Goal: Ask a question

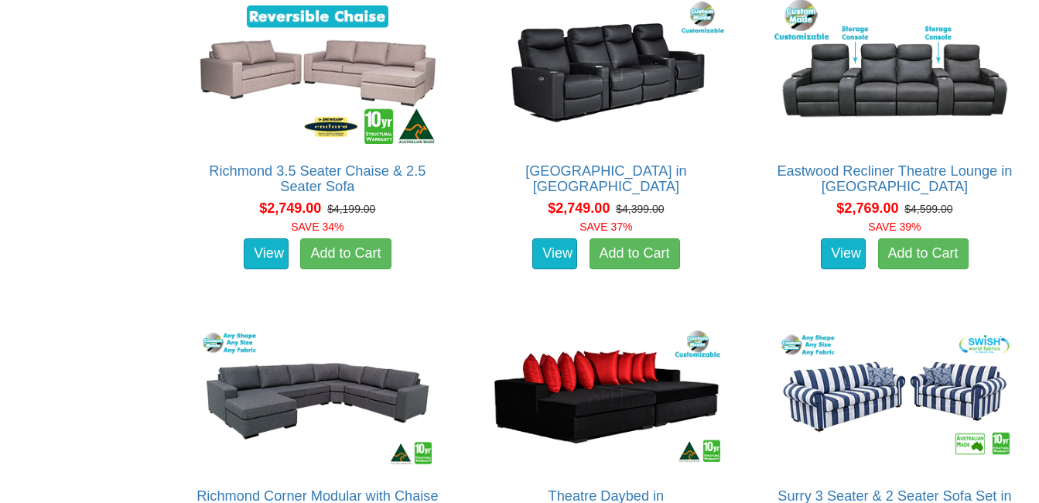
scroll to position [3076, 0]
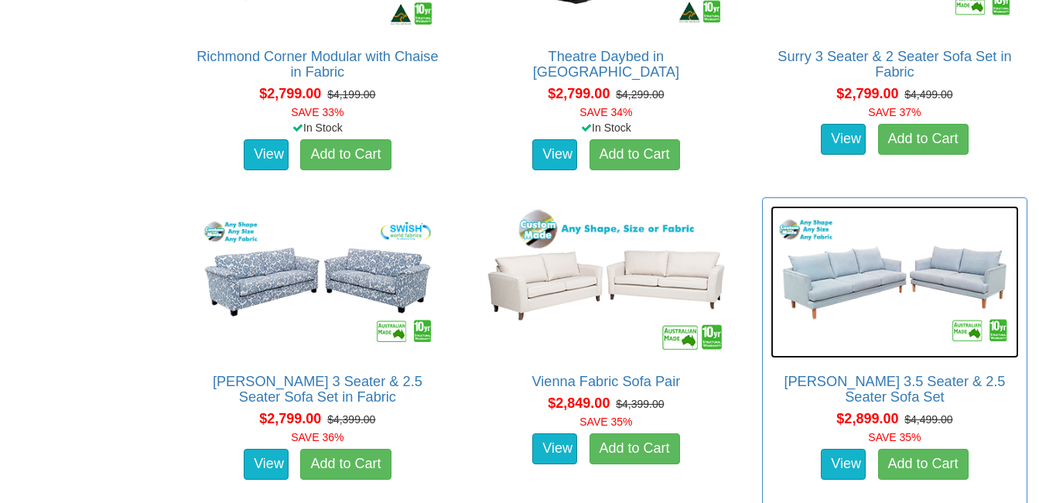
click at [956, 275] on img at bounding box center [894, 282] width 248 height 152
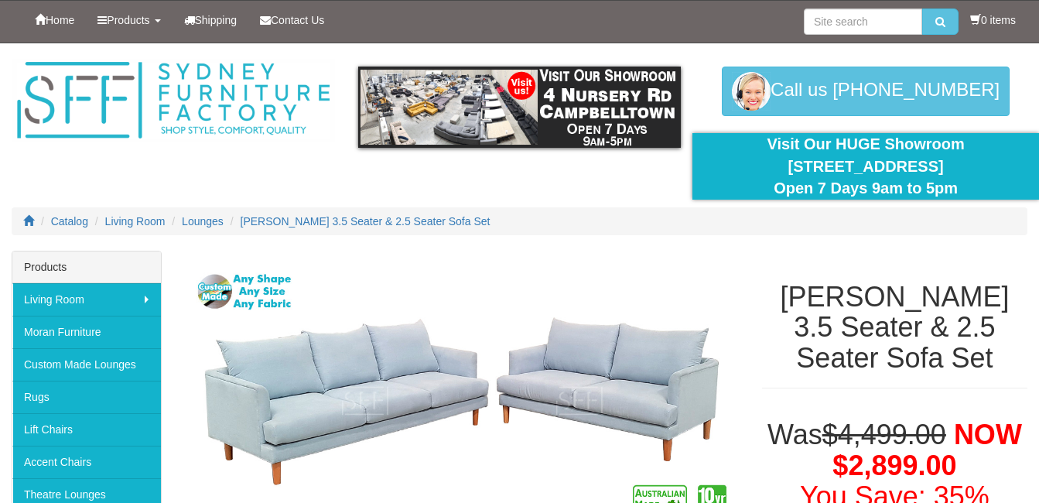
click at [956, 275] on div "Marley 3.5 Seater & 2.5 Seater Sofa Set" at bounding box center [894, 328] width 289 height 154
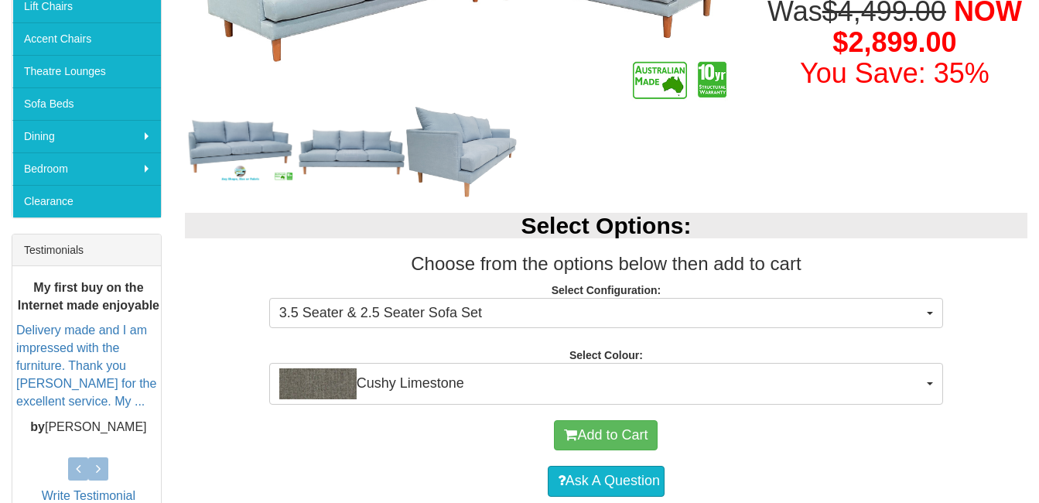
scroll to position [576, 0]
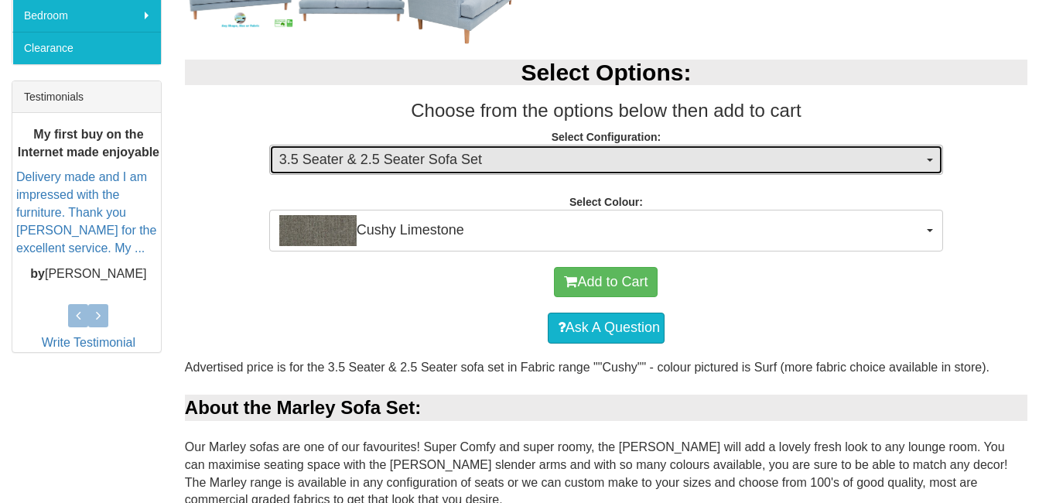
click at [928, 169] on button "3.5 Seater & 2.5 Seater Sofa Set" at bounding box center [606, 160] width 674 height 31
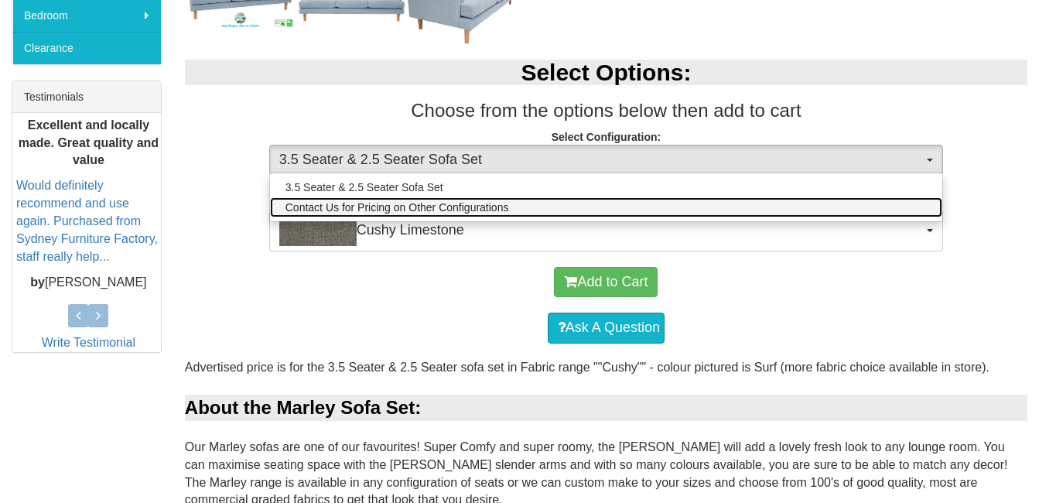
click at [863, 203] on link "Contact Us for Pricing on Other Configurations" at bounding box center [606, 207] width 672 height 20
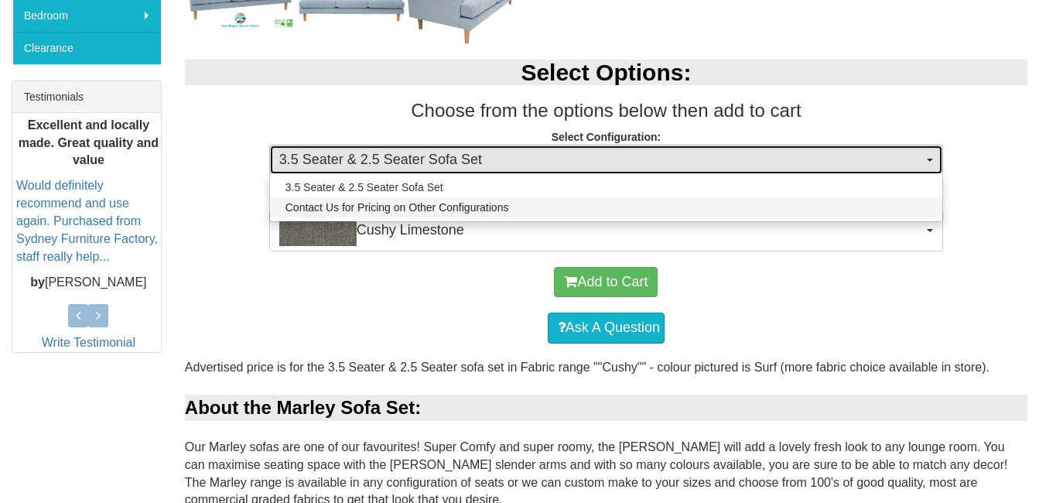
select select "1628"
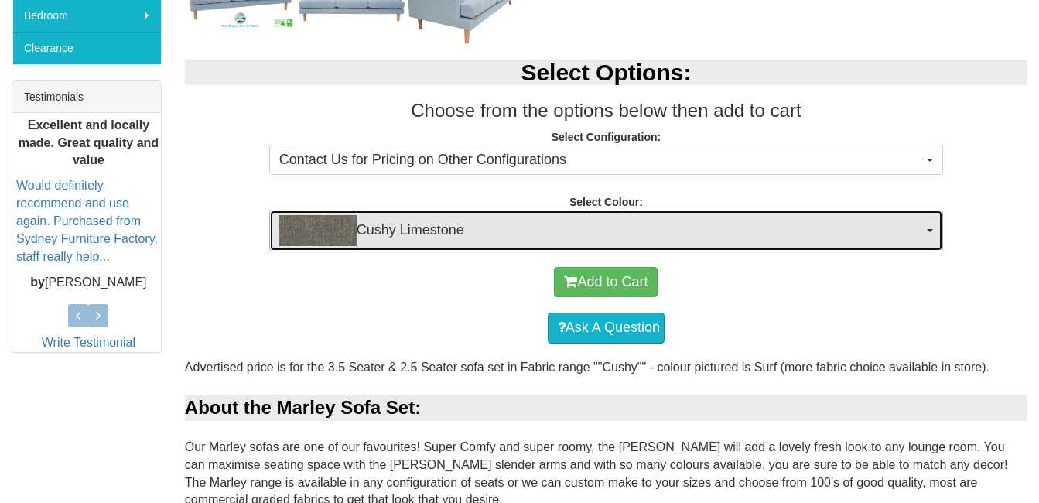
click at [920, 239] on span "Cushy Limestone" at bounding box center [601, 230] width 644 height 31
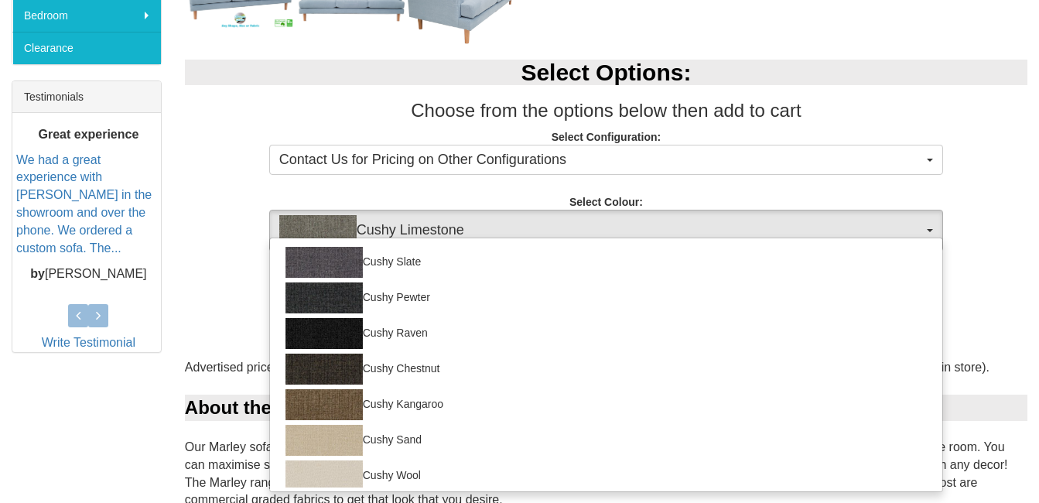
scroll to position [0, 0]
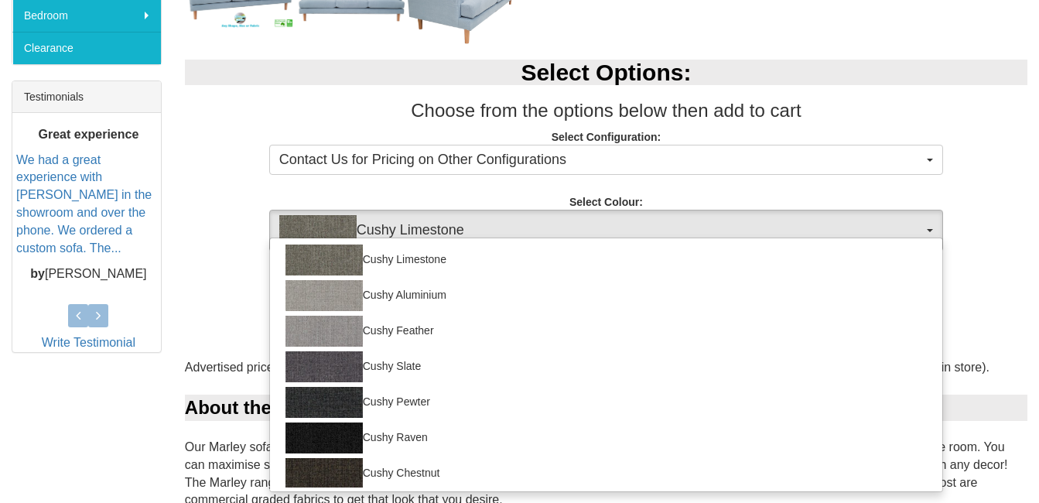
click at [1006, 202] on div "Select Options: Choose from the options below then add to cart Select Configura…" at bounding box center [606, 147] width 866 height 207
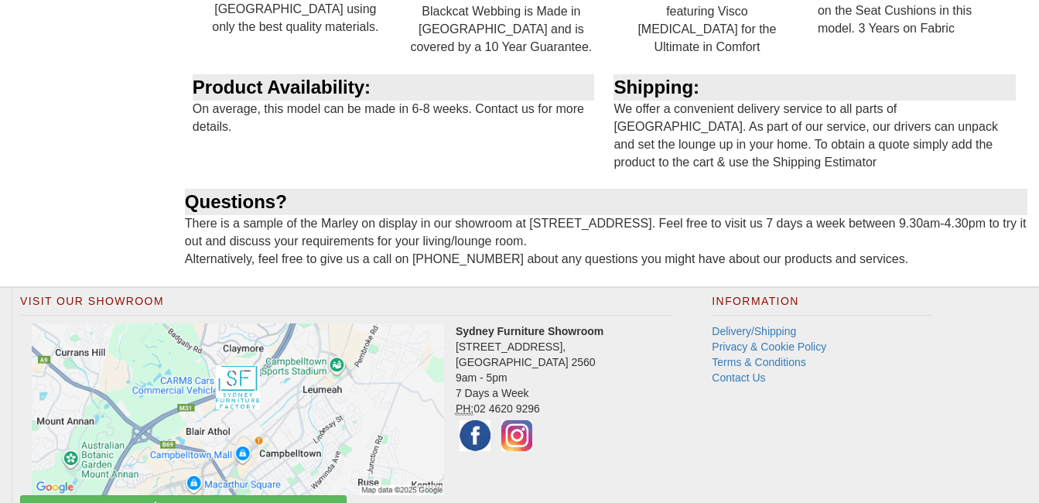
scroll to position [3370, 0]
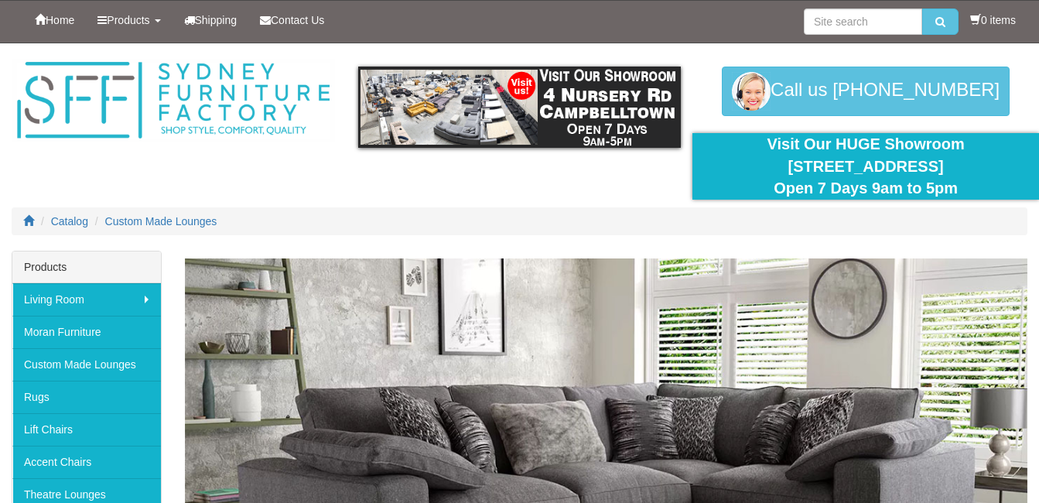
scroll to position [3076, 0]
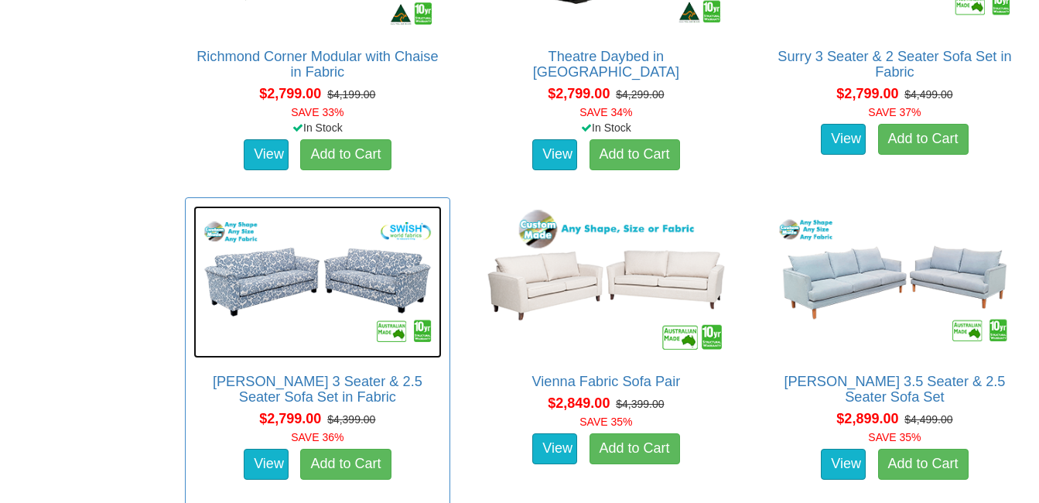
click at [412, 276] on img at bounding box center [317, 282] width 248 height 152
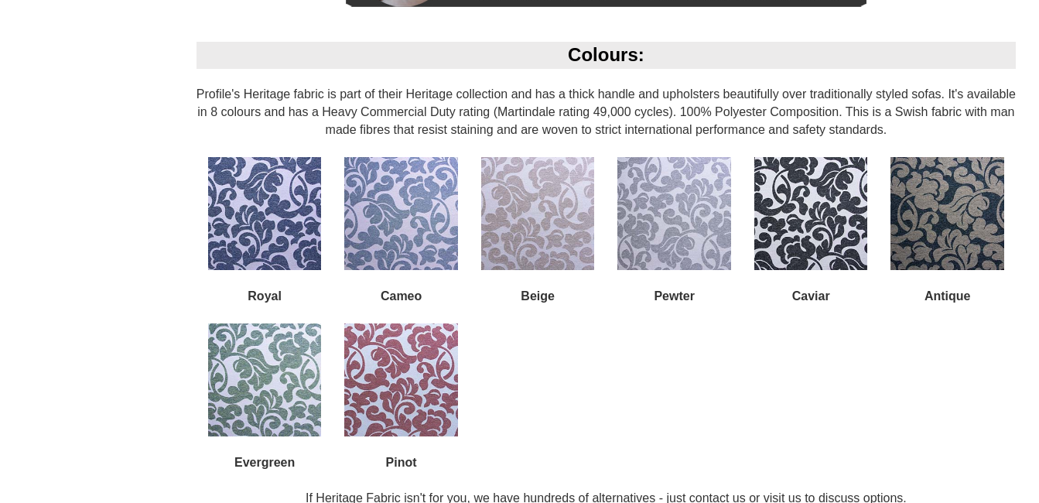
scroll to position [2355, 0]
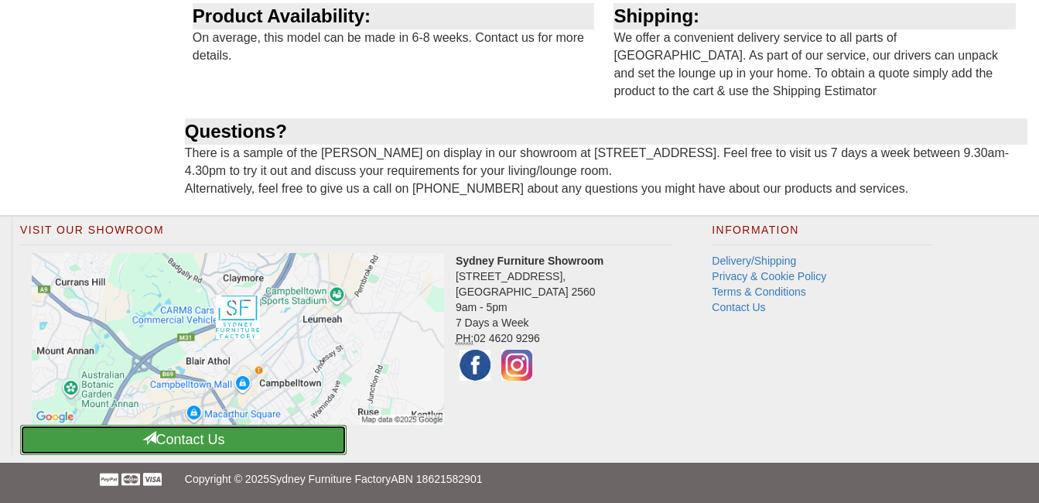
click at [217, 436] on link "Contact Us" at bounding box center [183, 440] width 326 height 30
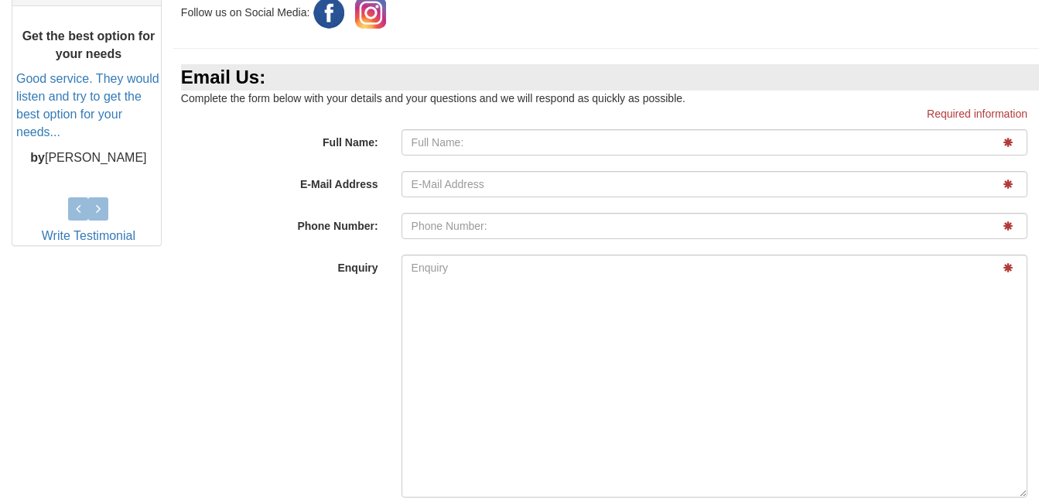
scroll to position [686, 0]
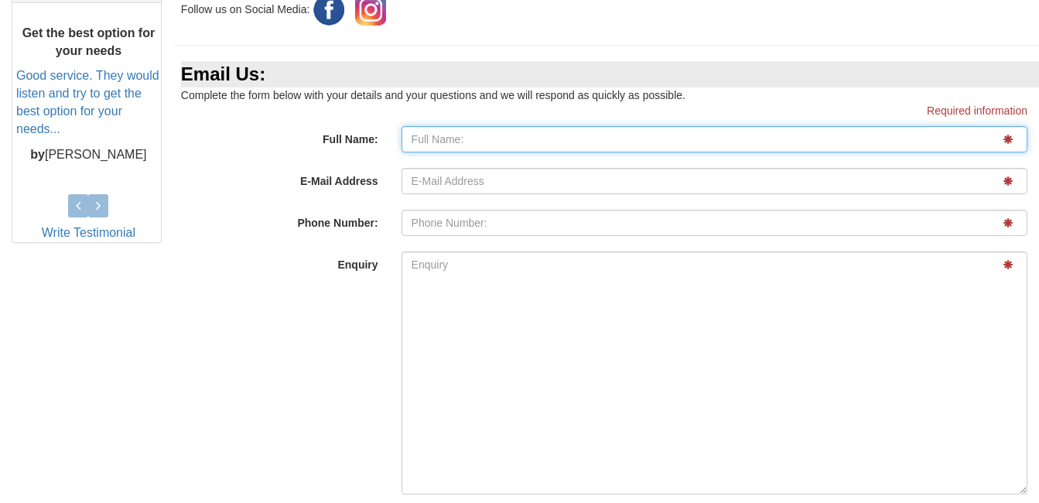
click at [478, 152] on input "Full Name:" at bounding box center [714, 139] width 626 height 26
type input "sal"
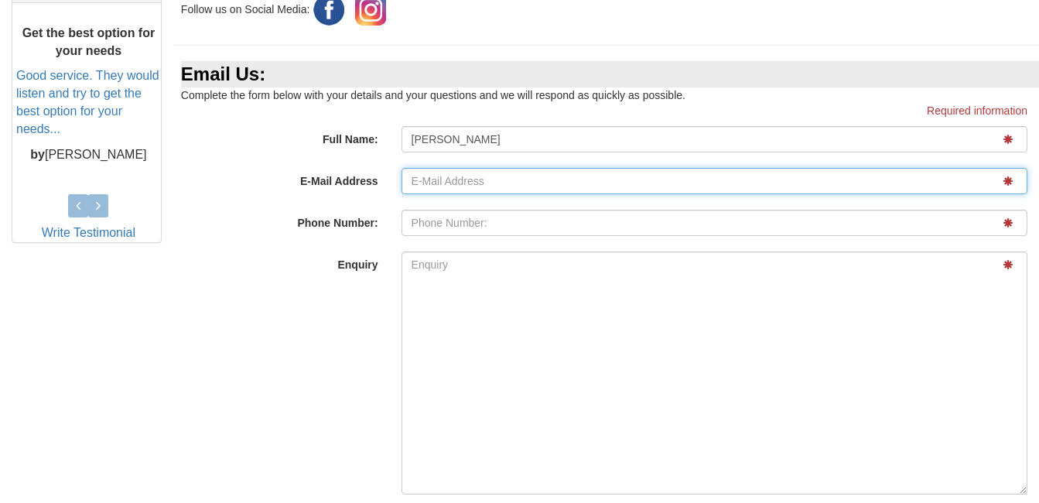
click at [471, 194] on input "E-Mail Address" at bounding box center [714, 181] width 626 height 26
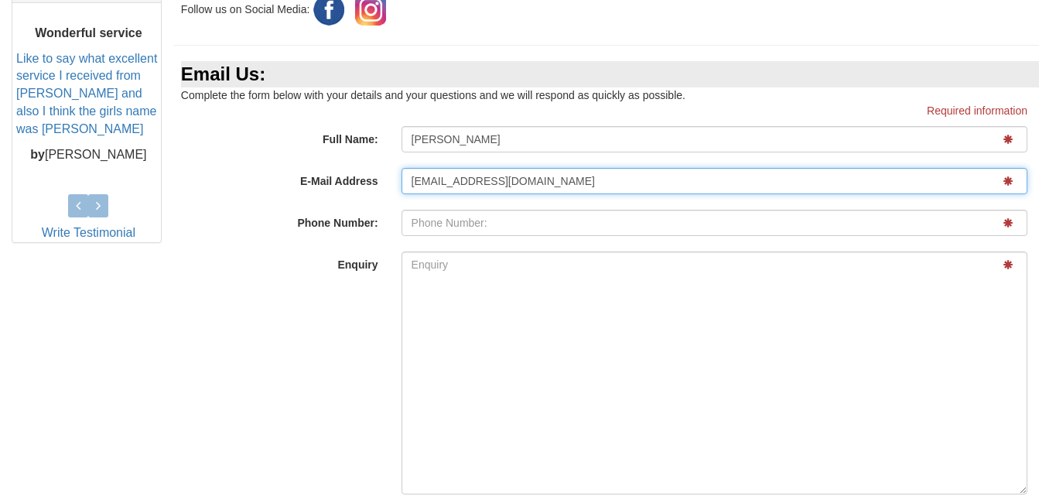
type input "lassi280@yahoo.com.au"
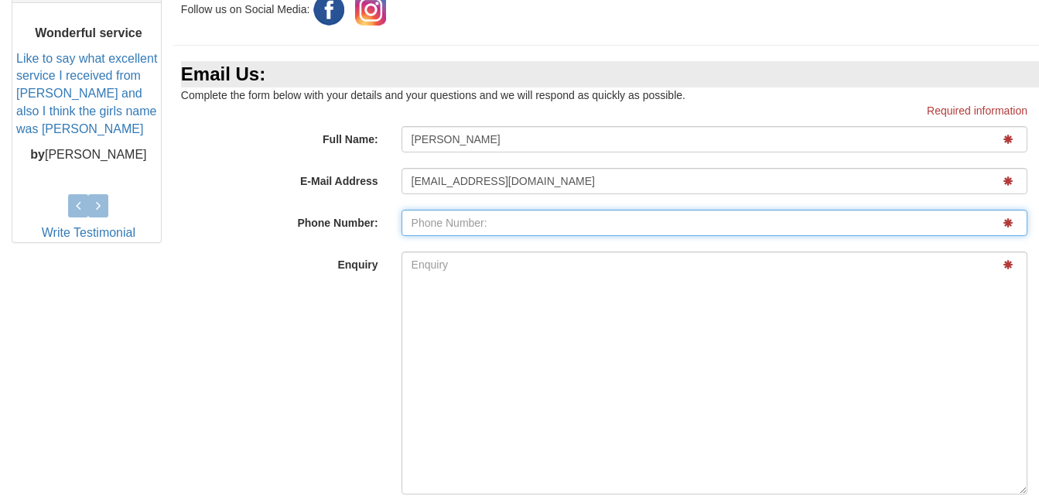
click at [473, 236] on input "E-Mail Address" at bounding box center [714, 223] width 626 height 26
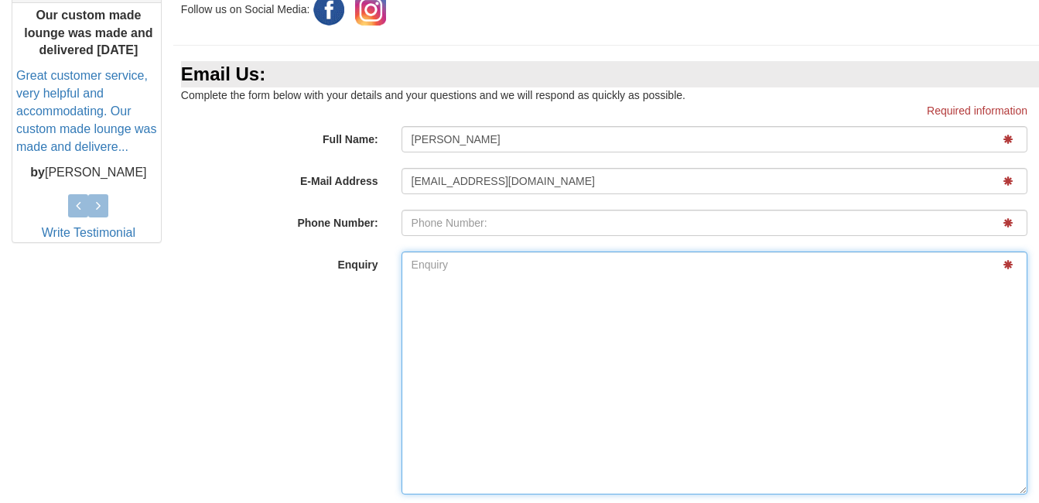
click at [443, 311] on textarea "Enquiry" at bounding box center [714, 372] width 626 height 243
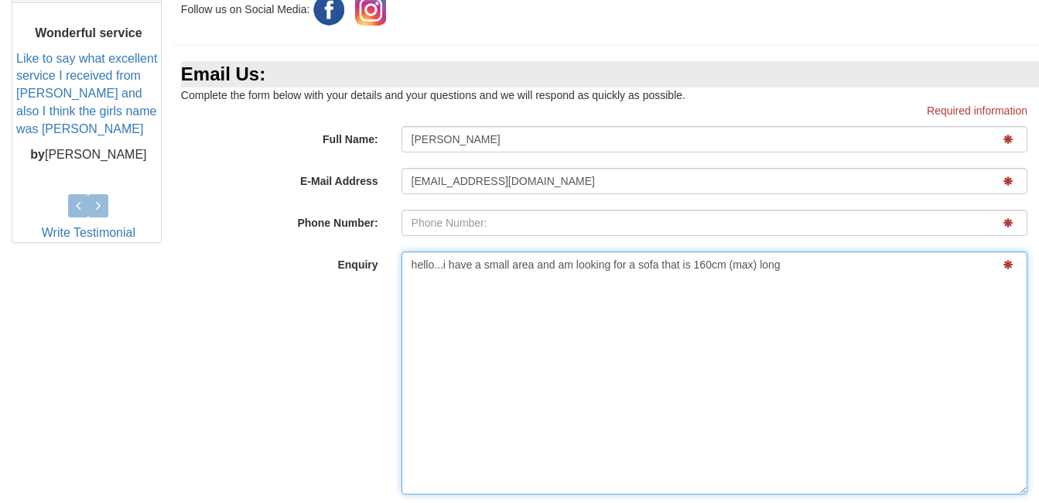
click at [695, 295] on textarea "hello...i have a small area and am looking for a sofa that is 160cm (max) long" at bounding box center [714, 372] width 626 height 243
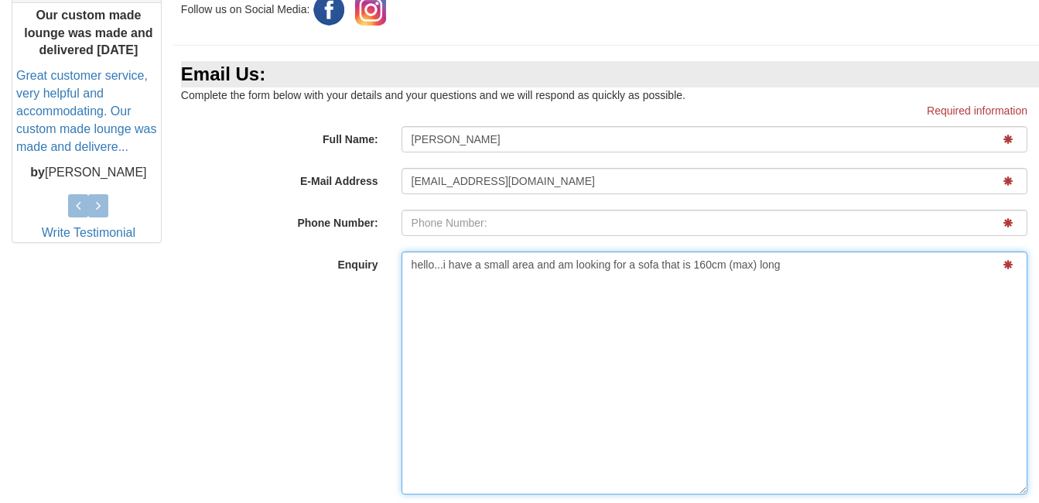
click at [787, 290] on textarea "hello...i have a small area and am looking for a sofa that is 160cm (max) long" at bounding box center [714, 372] width 626 height 243
click at [964, 289] on textarea "hello...i have a small area and am looking for a sofa that is 160cm (max) long.…" at bounding box center [714, 372] width 626 height 243
click at [967, 292] on textarea "hello...i have a small area and am looking for a sofa that is 160cm (max) long.…" at bounding box center [714, 372] width 626 height 243
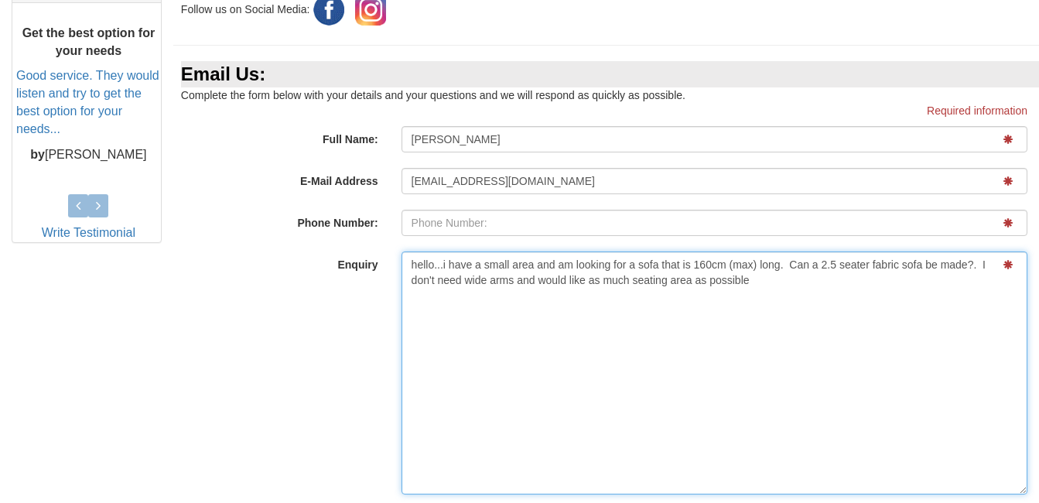
click at [754, 306] on textarea "hello...i have a small area and am looking for a sofa that is 160cm (max) long.…" at bounding box center [714, 372] width 626 height 243
click at [893, 309] on textarea "hello...i have a small area and am looking for a sofa that is 160cm (max) long.…" at bounding box center [714, 372] width 626 height 243
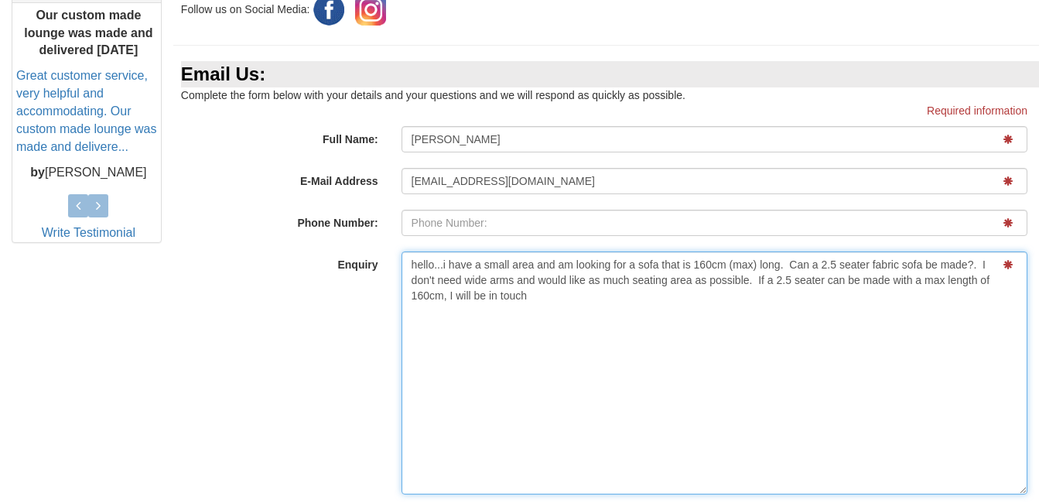
click at [535, 315] on textarea "hello...i have a small area and am looking for a sofa that is 160cm (max) long.…" at bounding box center [714, 372] width 626 height 243
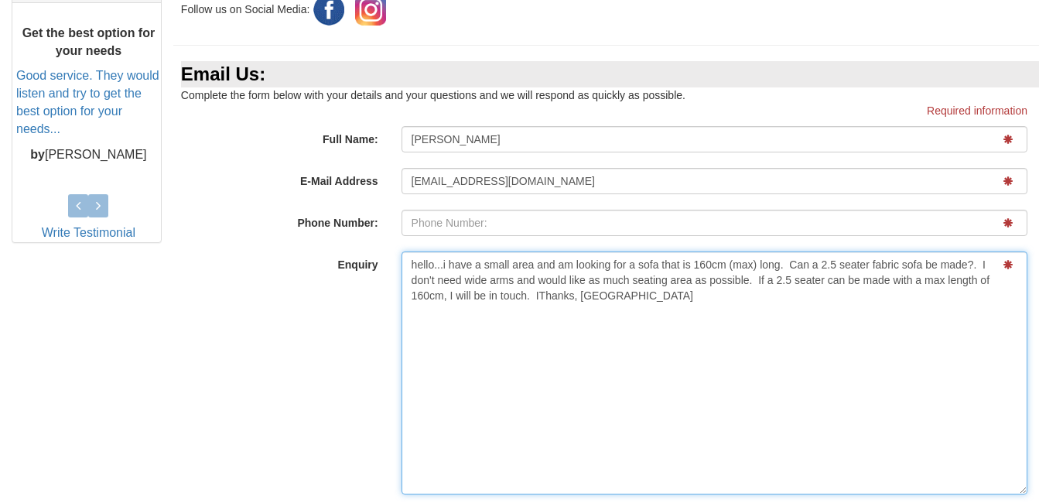
type textarea "hello...i have a small area and am looking for a sofa that is 160cm (max) long.…"
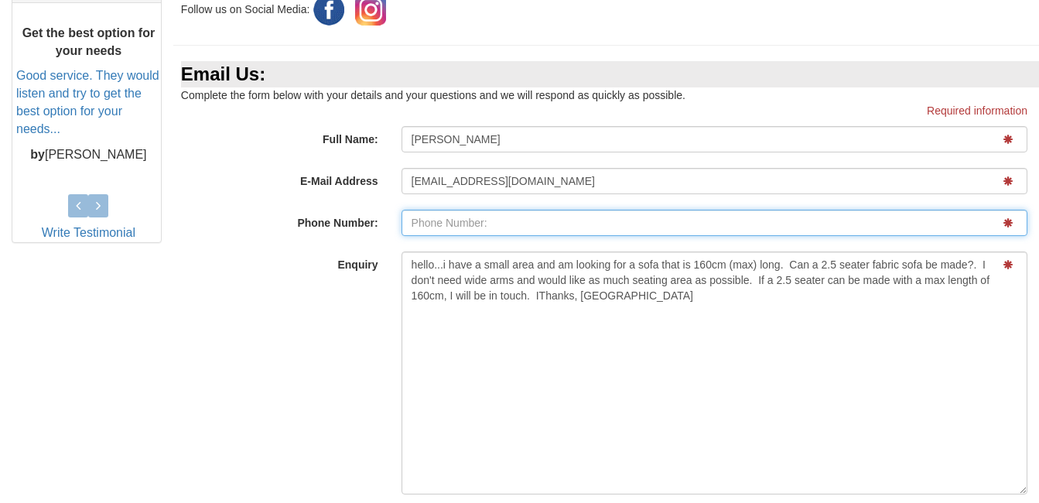
click at [500, 236] on input "E-Mail Address" at bounding box center [714, 223] width 626 height 26
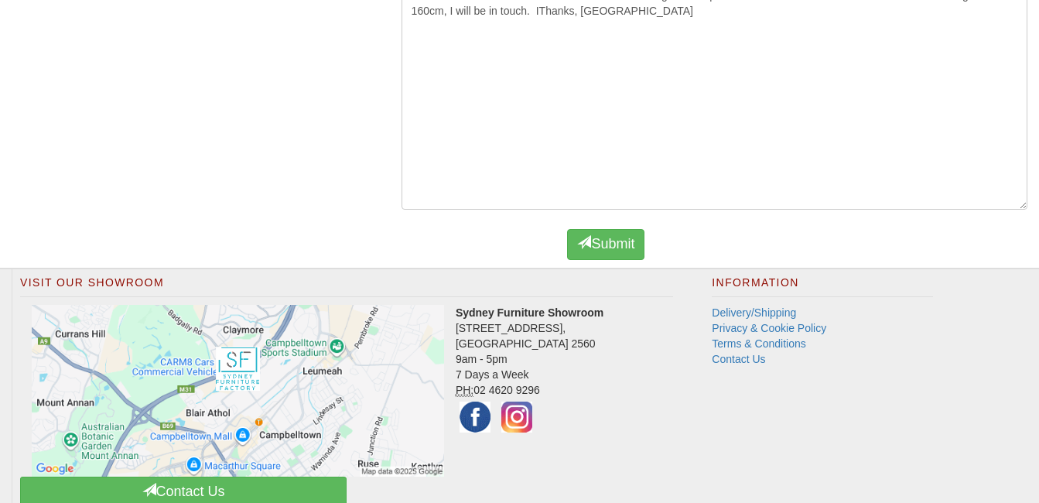
scroll to position [1015, 0]
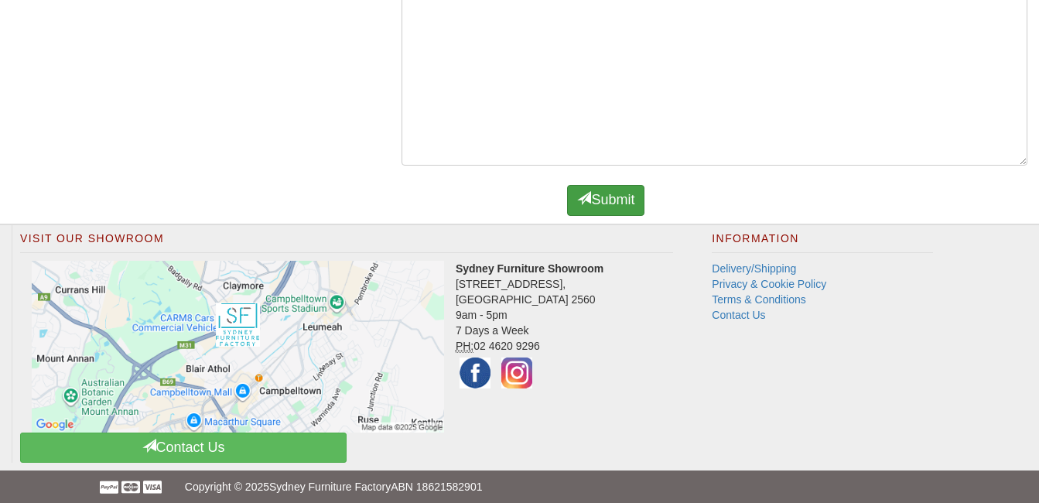
type input "0"
click at [614, 216] on button "Submit" at bounding box center [605, 200] width 77 height 31
